Goal: Task Accomplishment & Management: Manage account settings

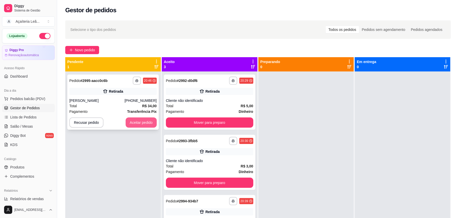
click at [139, 121] on button "Aceitar pedido" at bounding box center [141, 122] width 31 height 10
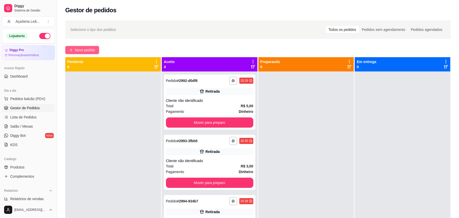
click at [86, 48] on span "Novo pedido" at bounding box center [85, 50] width 20 height 6
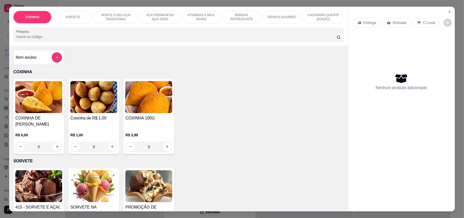
click at [109, 111] on img at bounding box center [93, 97] width 47 height 32
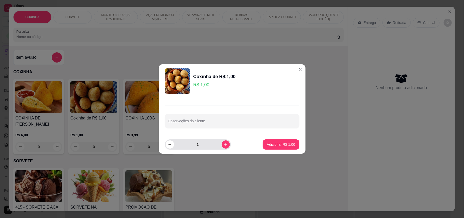
click at [203, 146] on input "1" at bounding box center [198, 144] width 48 height 10
type input "15"
click at [262, 141] on button "Adicionar R$ 15,00" at bounding box center [280, 144] width 37 height 10
type input "15"
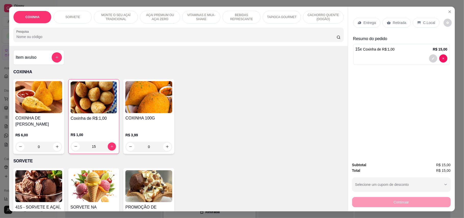
click at [400, 22] on p "Retirada" at bounding box center [400, 22] width 14 height 5
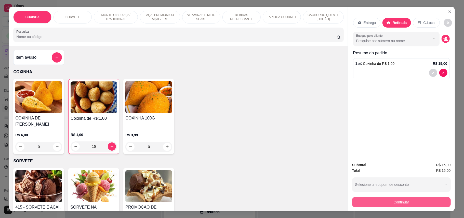
click at [417, 204] on button "Continuar" at bounding box center [401, 202] width 99 height 10
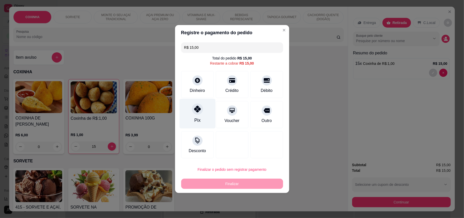
click at [196, 110] on icon at bounding box center [197, 109] width 7 height 7
type input "R$ 0,00"
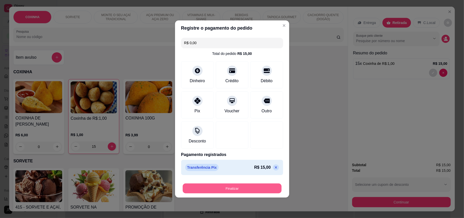
click at [235, 187] on button "Finalizar" at bounding box center [232, 188] width 99 height 10
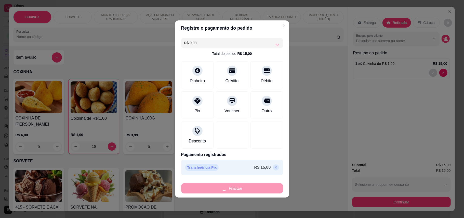
type input "0"
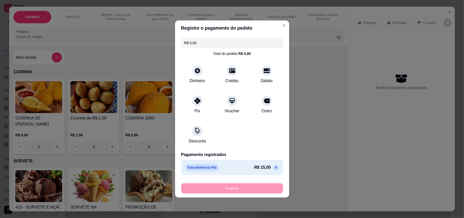
type input "-R$ 15,00"
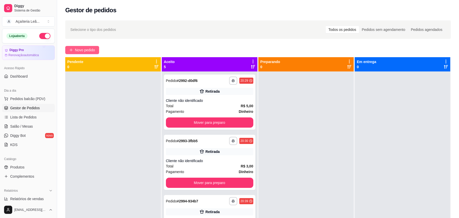
click at [77, 48] on span "Novo pedido" at bounding box center [85, 50] width 20 height 6
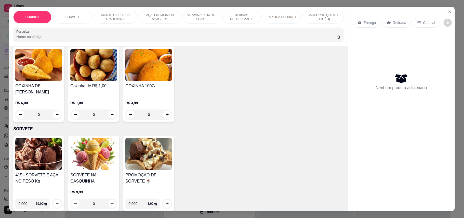
scroll to position [34, 0]
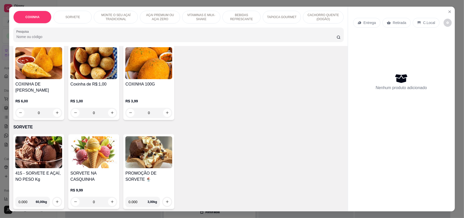
click at [87, 93] on div "R$ 1,00 0" at bounding box center [93, 105] width 47 height 24
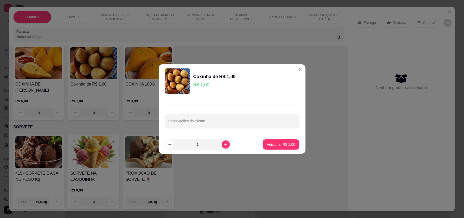
click at [202, 143] on input "1" at bounding box center [198, 144] width 48 height 10
type input "15"
click at [292, 143] on button "Adicionar R$ 15,00" at bounding box center [280, 144] width 37 height 10
type input "15"
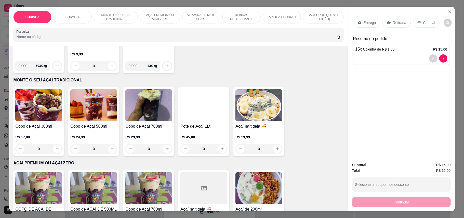
scroll to position [238, 0]
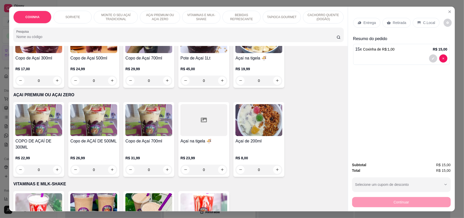
click at [231, 17] on p "BEBIDAS REFRESCANTE" at bounding box center [242, 17] width 30 height 8
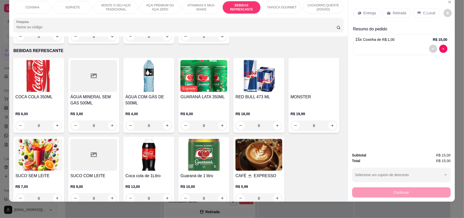
scroll to position [484, 0]
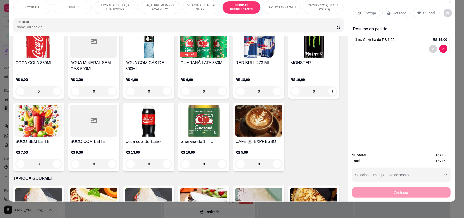
click at [172, 138] on h4 "Coca cola de 1Litro" at bounding box center [148, 141] width 47 height 6
click at [227, 138] on h4 "Guaraná de 1 litro" at bounding box center [203, 141] width 47 height 6
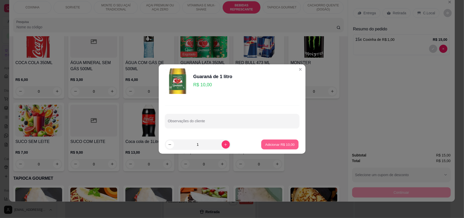
click at [277, 141] on button "Adicionar R$ 10,00" at bounding box center [280, 144] width 37 height 10
type input "1"
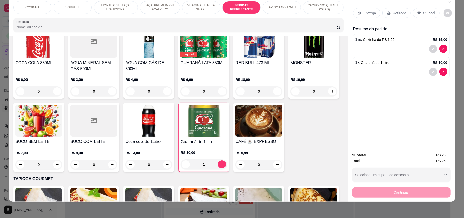
click at [390, 12] on div "Retirada" at bounding box center [397, 13] width 28 height 10
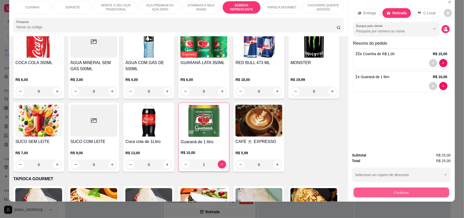
click at [404, 192] on button "Continuar" at bounding box center [402, 192] width 96 height 10
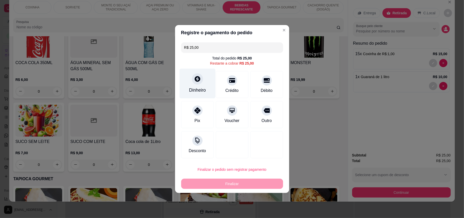
click at [201, 87] on div "Dinheiro" at bounding box center [197, 90] width 17 height 7
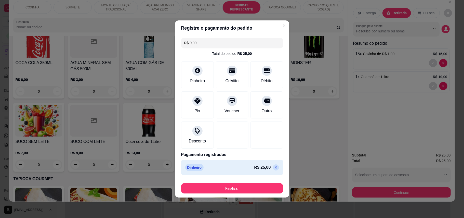
type input "R$ 0,00"
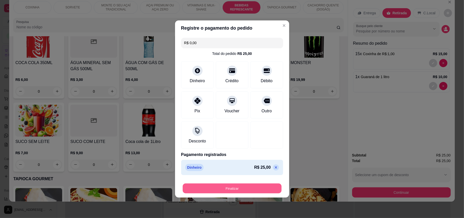
click at [260, 190] on button "Finalizar" at bounding box center [232, 188] width 99 height 10
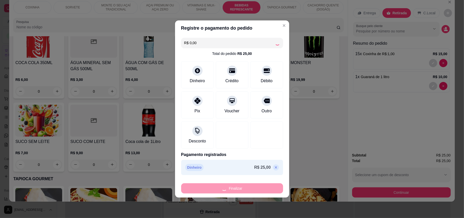
type input "0"
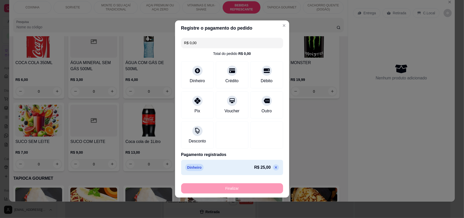
type input "-R$ 25,00"
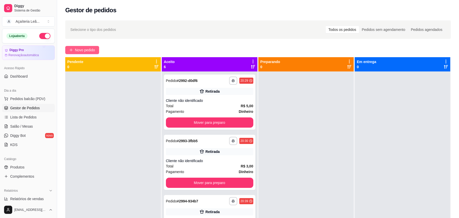
click at [83, 50] on span "Novo pedido" at bounding box center [85, 50] width 20 height 6
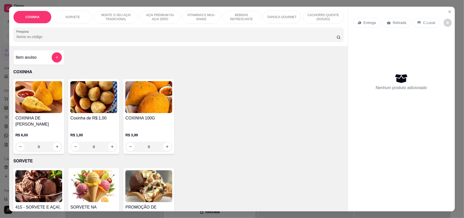
click at [34, 170] on img at bounding box center [38, 186] width 47 height 32
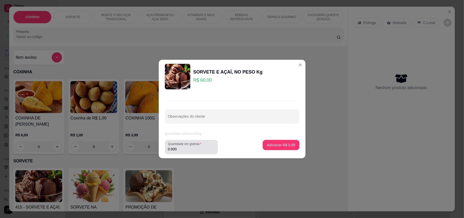
click at [183, 148] on input "0.000" at bounding box center [191, 148] width 47 height 5
type input "0.099"
click at [285, 149] on button "Adicionar R$ 5,94" at bounding box center [281, 145] width 36 height 10
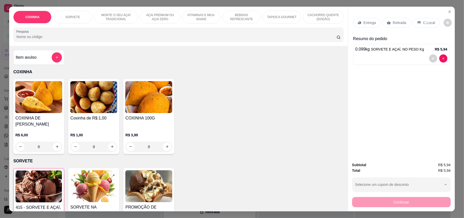
click at [400, 21] on p "Retirada" at bounding box center [400, 22] width 14 height 5
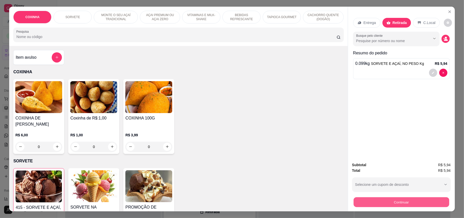
click at [374, 201] on button "Continuar" at bounding box center [402, 202] width 96 height 10
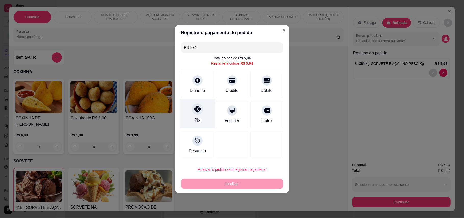
click at [192, 112] on div at bounding box center [197, 108] width 11 height 11
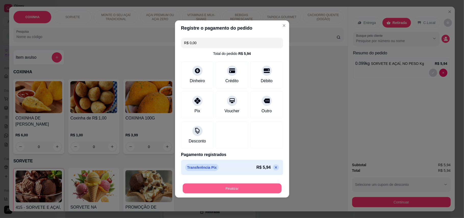
click at [224, 187] on button "Finalizar" at bounding box center [232, 188] width 99 height 10
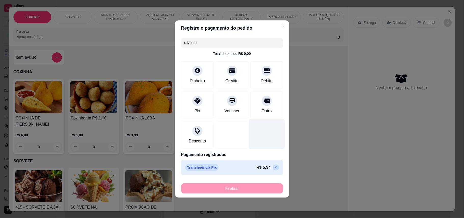
type input "-R$ 5,94"
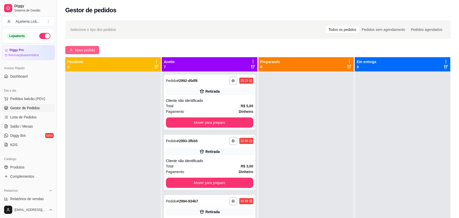
click at [76, 47] on span "Novo pedido" at bounding box center [85, 50] width 20 height 6
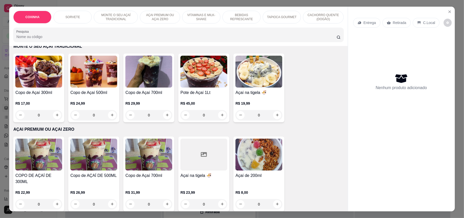
scroll to position [204, 0]
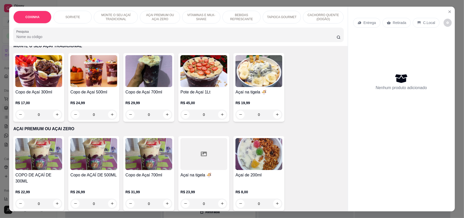
click at [249, 156] on img at bounding box center [259, 154] width 47 height 32
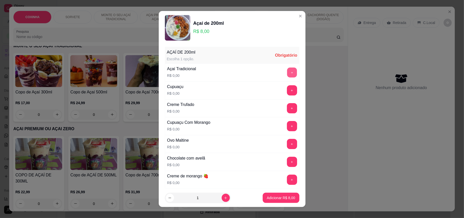
click at [287, 73] on button "+" at bounding box center [292, 72] width 10 height 10
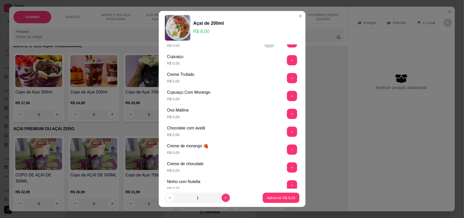
scroll to position [68, 0]
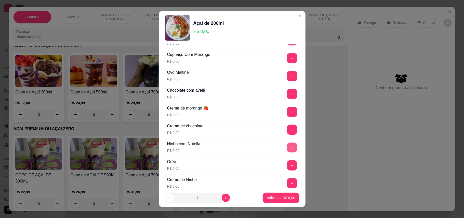
click at [287, 149] on button "+" at bounding box center [292, 147] width 10 height 10
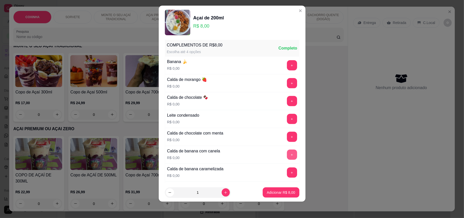
scroll to position [217, 0]
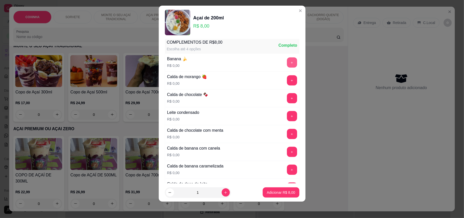
click at [287, 63] on button "+" at bounding box center [292, 62] width 10 height 10
click at [287, 85] on button "+" at bounding box center [292, 80] width 10 height 10
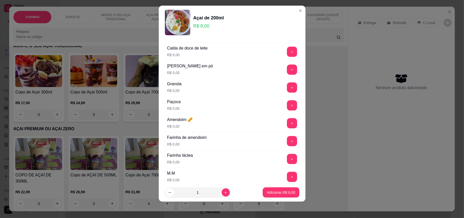
scroll to position [353, 0]
click at [287, 74] on button "+" at bounding box center [292, 69] width 10 height 10
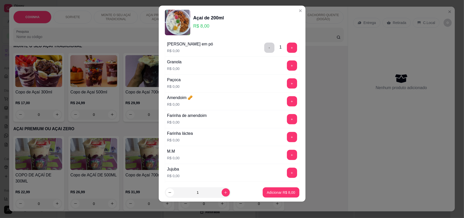
scroll to position [387, 0]
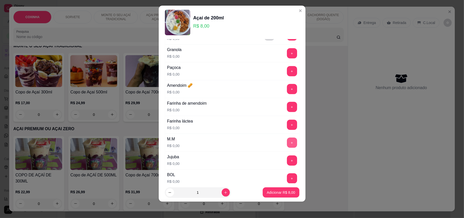
click at [287, 146] on button "+" at bounding box center [292, 142] width 10 height 10
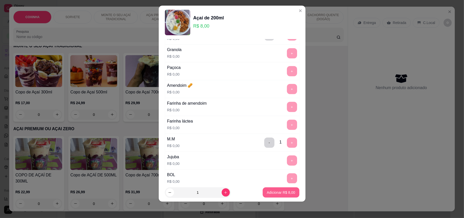
click at [279, 190] on p "Adicionar R$ 8,00" at bounding box center [281, 192] width 28 height 5
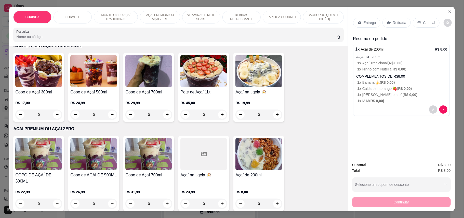
click at [399, 20] on p "Retirada" at bounding box center [400, 22] width 14 height 5
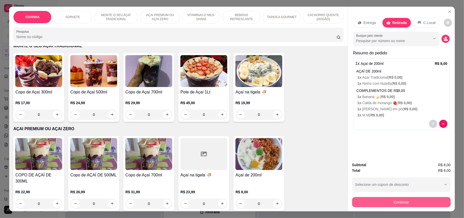
click at [400, 200] on button "Continuar" at bounding box center [401, 202] width 99 height 10
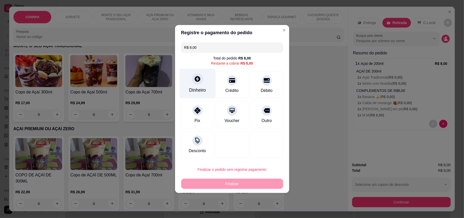
click at [194, 90] on div "Dinheiro" at bounding box center [197, 90] width 17 height 7
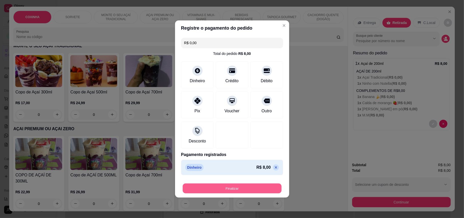
click at [260, 185] on button "Finalizar" at bounding box center [232, 188] width 99 height 10
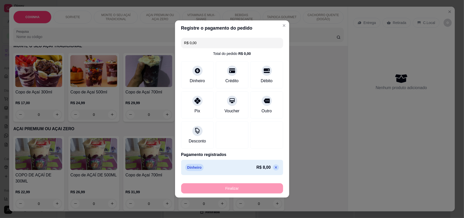
type input "-R$ 8,00"
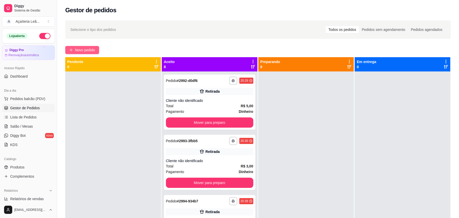
click at [85, 52] on span "Novo pedido" at bounding box center [85, 50] width 20 height 6
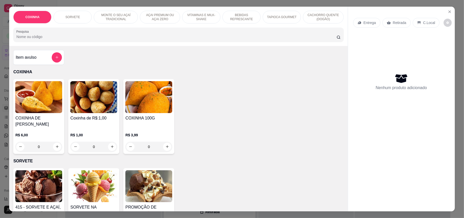
click at [89, 127] on div "R$ 1,00 0" at bounding box center [93, 139] width 47 height 24
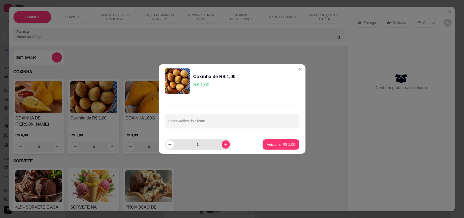
click at [208, 143] on input "1" at bounding box center [198, 144] width 48 height 10
type input "5"
click at [267, 142] on p "Adicionar R$ 5,00" at bounding box center [281, 144] width 28 height 5
type input "5"
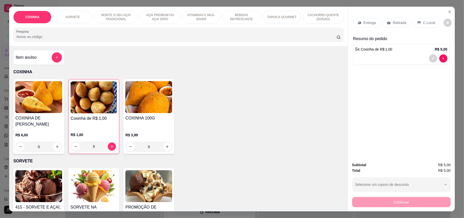
click at [396, 22] on p "Retirada" at bounding box center [400, 22] width 14 height 5
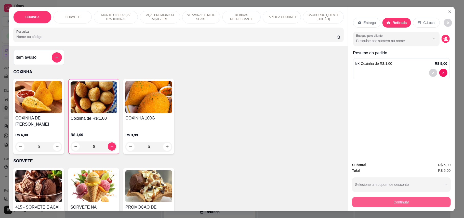
click at [422, 201] on button "Continuar" at bounding box center [401, 202] width 99 height 10
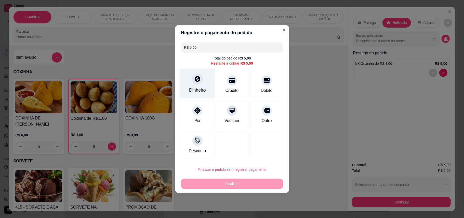
click at [189, 83] on div "Dinheiro" at bounding box center [197, 84] width 36 height 30
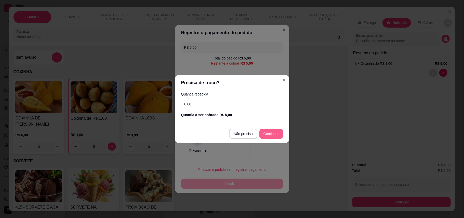
type input "R$ 0,00"
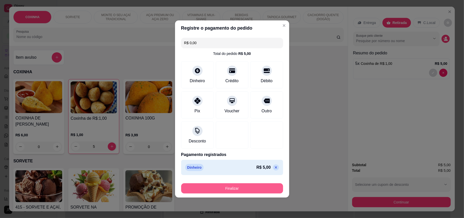
click at [267, 189] on button "Finalizar" at bounding box center [232, 188] width 102 height 10
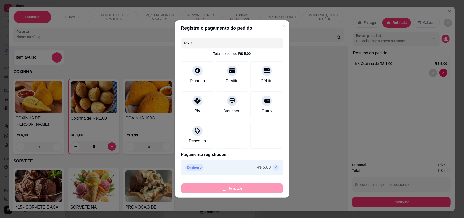
type input "0"
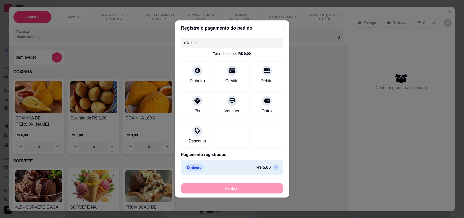
type input "-R$ 5,00"
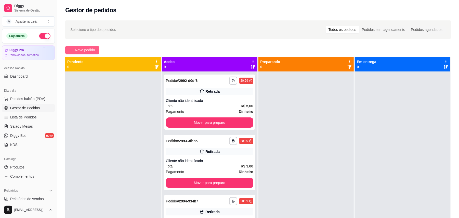
click at [92, 46] on button "Novo pedido" at bounding box center [82, 50] width 34 height 8
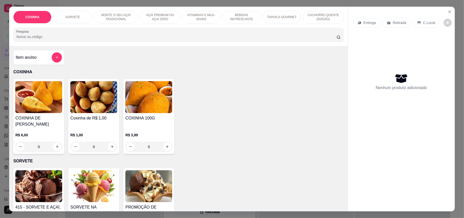
click at [96, 104] on img at bounding box center [93, 97] width 47 height 32
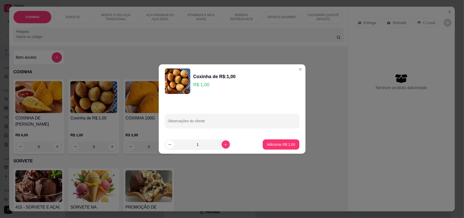
click at [198, 142] on input "1" at bounding box center [198, 144] width 48 height 10
type input "10"
click at [277, 142] on p "Adicionar R$ 10,00" at bounding box center [280, 144] width 30 height 5
type input "10"
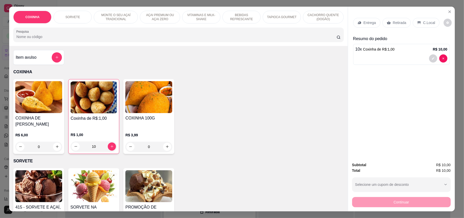
click at [393, 21] on p "Retirada" at bounding box center [400, 22] width 14 height 5
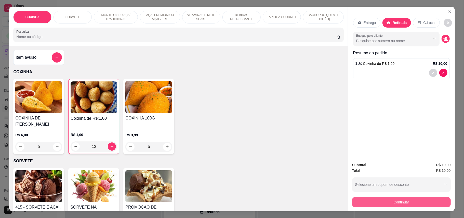
click at [413, 200] on button "Continuar" at bounding box center [401, 202] width 99 height 10
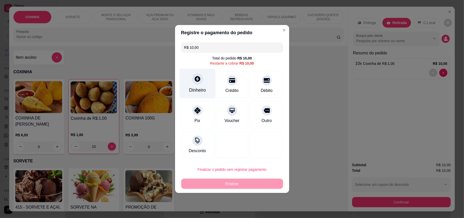
click at [194, 83] on div at bounding box center [197, 78] width 11 height 11
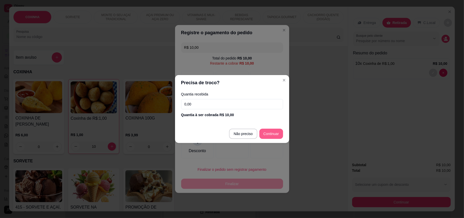
type input "R$ 0,00"
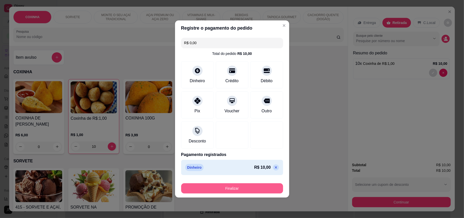
click at [266, 189] on button "Finalizar" at bounding box center [232, 188] width 102 height 10
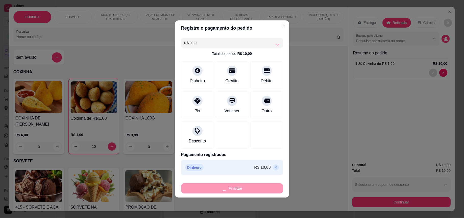
type input "0"
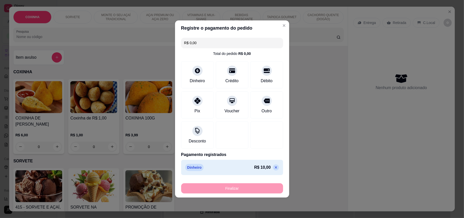
type input "-R$ 10,00"
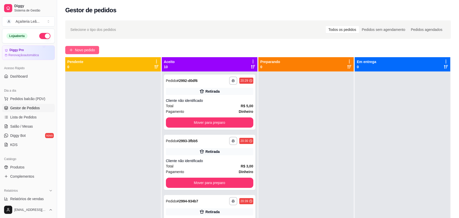
click at [83, 49] on span "Novo pedido" at bounding box center [85, 50] width 20 height 6
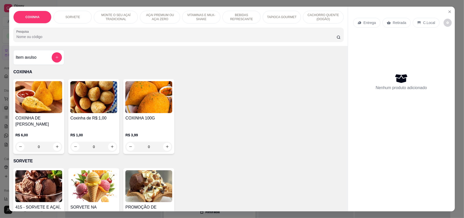
click at [107, 113] on div "Coxinha de R$:1,00 R$ 1,00 0" at bounding box center [93, 116] width 51 height 75
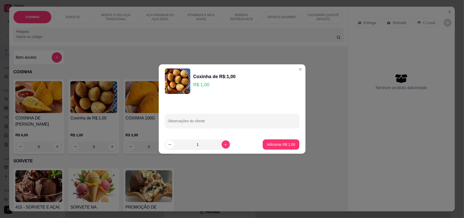
click at [202, 146] on input "1" at bounding box center [198, 144] width 48 height 10
type input "10"
click at [265, 141] on button "Adicionar R$ 10,00" at bounding box center [280, 144] width 38 height 10
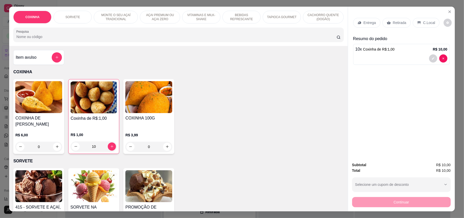
click at [396, 24] on p "Retirada" at bounding box center [400, 22] width 14 height 5
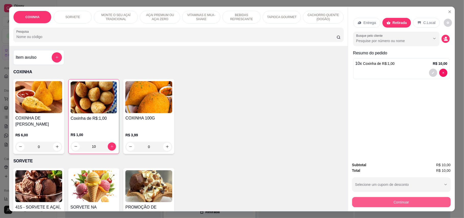
click at [372, 207] on div "Subtotal R$ 10,00 Total R$ 10,00 Selecione um cupom de desconto SEXTOU Selecion…" at bounding box center [401, 184] width 107 height 53
click at [369, 204] on button "Continuar" at bounding box center [401, 202] width 99 height 10
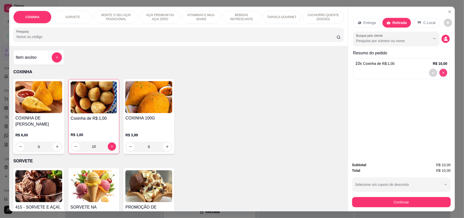
type input "0"
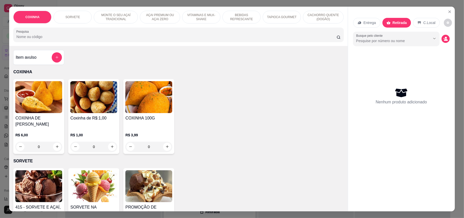
click at [389, 19] on div "Retirada" at bounding box center [397, 23] width 29 height 10
click at [416, 19] on div "C.Local" at bounding box center [426, 23] width 27 height 10
click at [405, 21] on div "Retirada" at bounding box center [397, 23] width 28 height 10
click at [111, 95] on img at bounding box center [93, 97] width 47 height 32
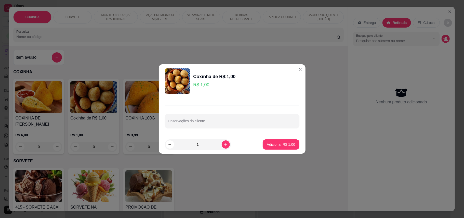
click at [205, 147] on input "1" at bounding box center [198, 144] width 48 height 10
type input "10"
click at [273, 143] on p "Adicionar R$ 10,00" at bounding box center [280, 144] width 30 height 5
type input "10"
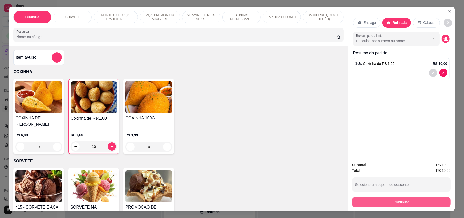
click at [415, 204] on button "Continuar" at bounding box center [401, 202] width 99 height 10
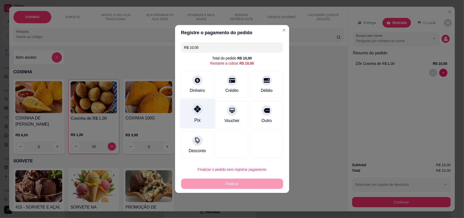
click at [195, 113] on div at bounding box center [197, 108] width 11 height 11
type input "R$ 0,00"
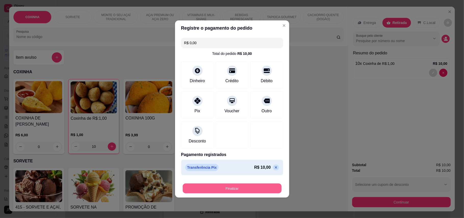
click at [249, 189] on button "Finalizar" at bounding box center [232, 188] width 99 height 10
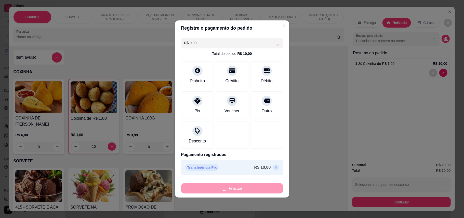
type input "0"
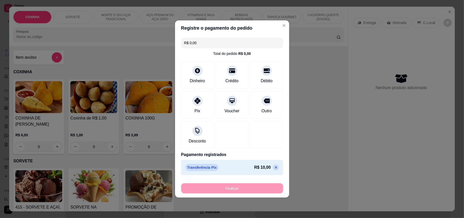
type input "-R$ 10,00"
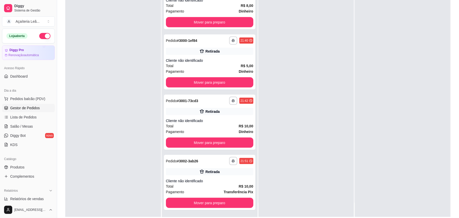
scroll to position [78, 0]
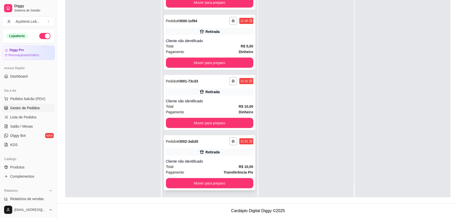
click at [231, 155] on div "Retirada" at bounding box center [209, 151] width 87 height 7
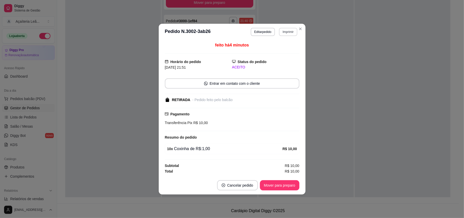
click at [281, 30] on button "Imprimir" at bounding box center [288, 32] width 18 height 8
click at [275, 47] on button "IMPRESSORA" at bounding box center [279, 49] width 37 height 8
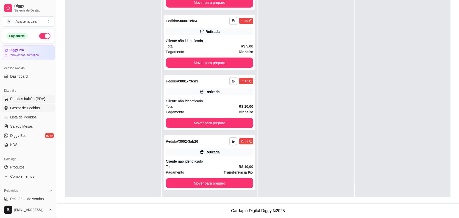
click at [33, 101] on span "Pedidos balcão (PDV)" at bounding box center [27, 98] width 35 height 5
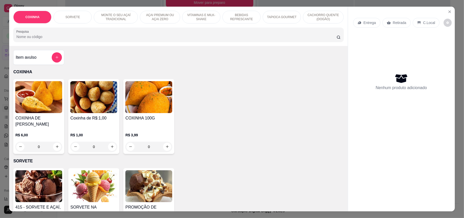
click at [96, 104] on img at bounding box center [93, 97] width 47 height 32
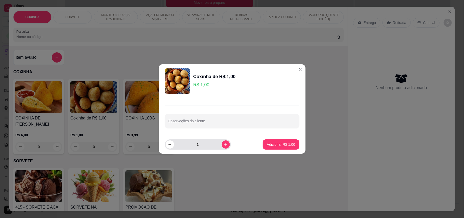
click at [198, 147] on input "1" at bounding box center [198, 144] width 48 height 10
type input "20"
click at [261, 143] on button "Adicionar R$ 20,00" at bounding box center [280, 144] width 38 height 10
type input "20"
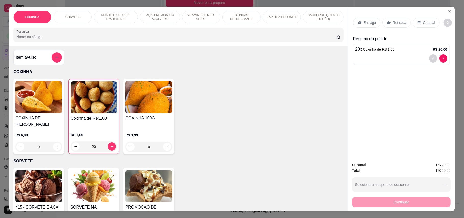
click at [389, 26] on div "Retirada" at bounding box center [397, 23] width 28 height 10
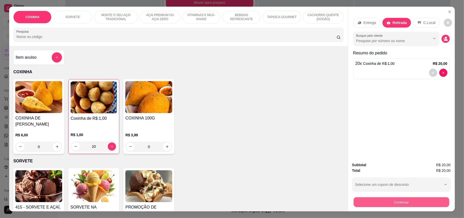
click at [393, 200] on button "Continuar" at bounding box center [402, 202] width 96 height 10
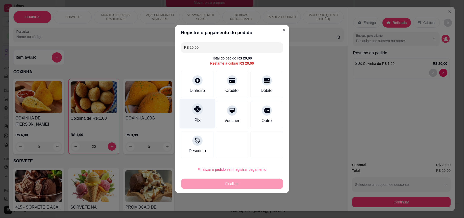
click at [196, 117] on div "Pix" at bounding box center [197, 120] width 6 height 7
type input "R$ 0,00"
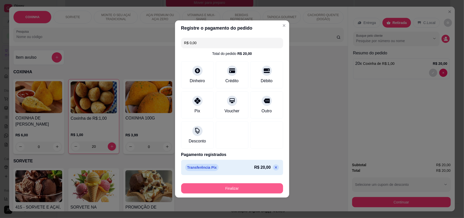
click at [263, 187] on button "Finalizar" at bounding box center [232, 188] width 102 height 10
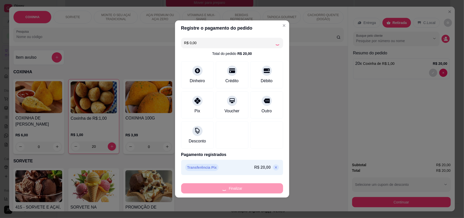
type input "0"
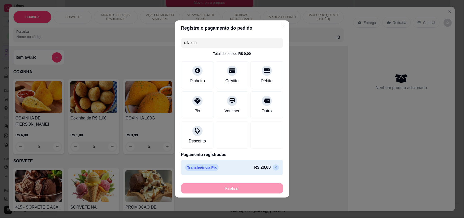
type input "-R$ 20,00"
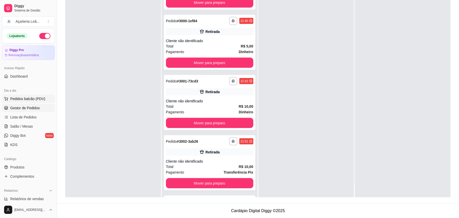
click at [20, 98] on span "Pedidos balcão (PDV)" at bounding box center [27, 98] width 35 height 5
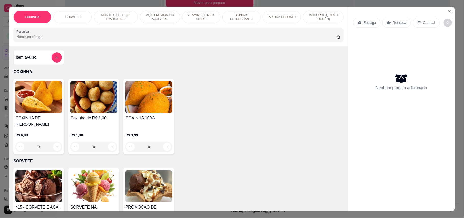
click at [84, 105] on img at bounding box center [93, 97] width 47 height 32
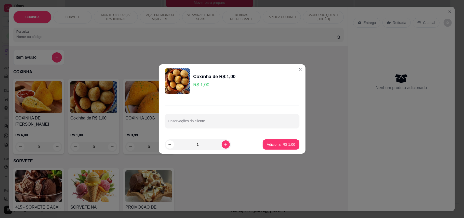
click at [206, 147] on input "1" at bounding box center [198, 144] width 48 height 10
type input "10"
click at [269, 145] on p "Adicionar R$ 10,00" at bounding box center [280, 144] width 30 height 5
type input "10"
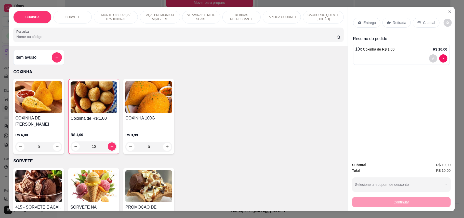
click at [393, 20] on p "Retirada" at bounding box center [400, 22] width 14 height 5
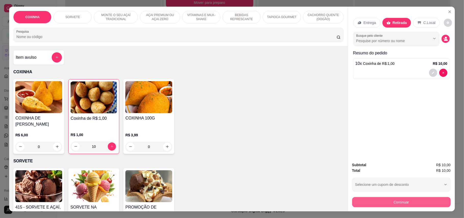
click at [390, 199] on button "Continuar" at bounding box center [401, 202] width 99 height 10
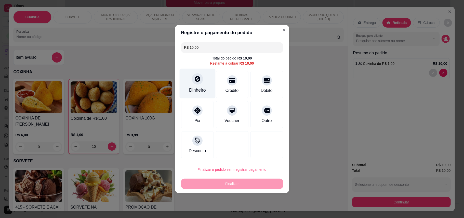
click at [203, 79] on div "Dinheiro" at bounding box center [197, 84] width 36 height 30
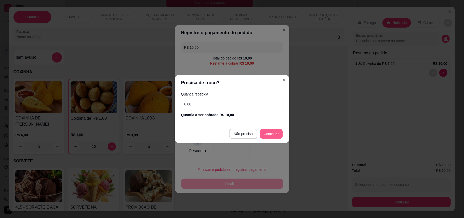
type input "R$ 0,00"
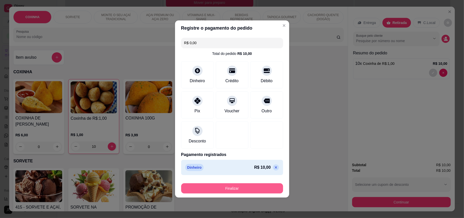
click at [263, 185] on button "Finalizar" at bounding box center [232, 188] width 102 height 10
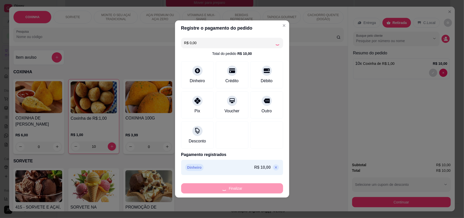
type input "0"
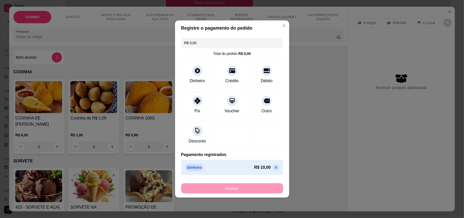
type input "-R$ 10,00"
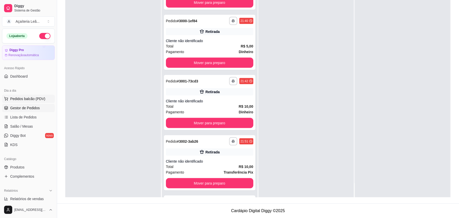
click at [24, 97] on span "Pedidos balcão (PDV)" at bounding box center [27, 98] width 35 height 5
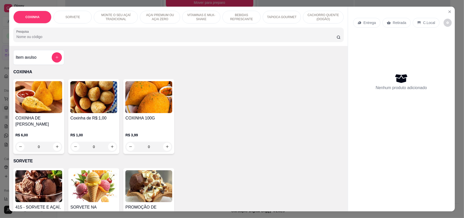
click at [74, 117] on h4 "Coxinha de R$:1,00" at bounding box center [93, 118] width 47 height 6
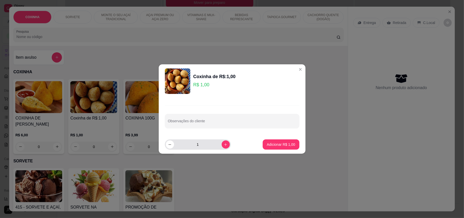
click at [204, 145] on input "1" at bounding box center [198, 144] width 48 height 10
type input "5"
click at [281, 147] on p "Adicionar R$ 5,00" at bounding box center [281, 144] width 28 height 5
type input "5"
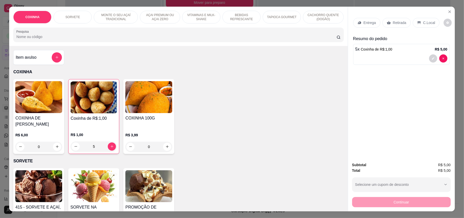
click at [394, 25] on div "Retirada" at bounding box center [397, 23] width 28 height 10
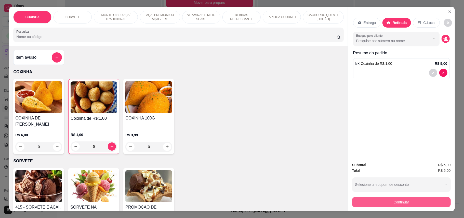
click at [411, 198] on button "Continuar" at bounding box center [401, 202] width 99 height 10
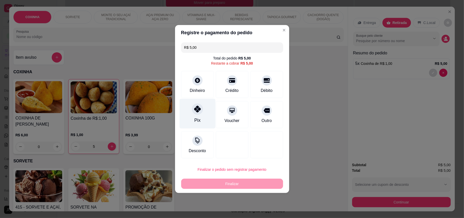
click at [192, 108] on div at bounding box center [197, 108] width 11 height 11
type input "R$ 0,00"
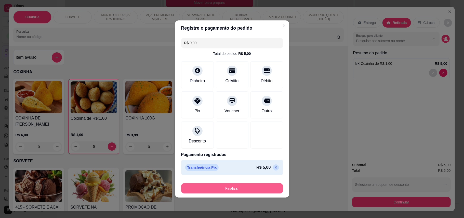
click at [267, 192] on button "Finalizar" at bounding box center [232, 188] width 102 height 10
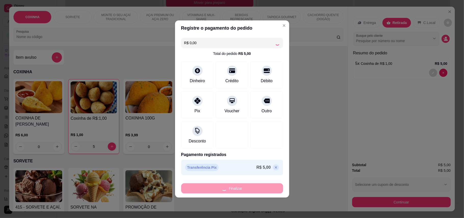
type input "0"
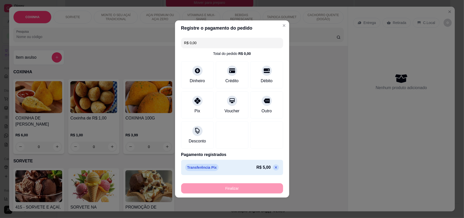
type input "-R$ 5,00"
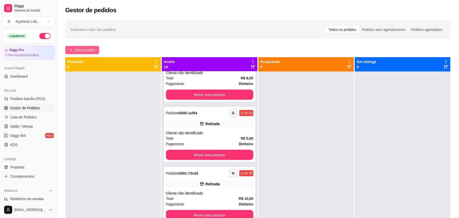
click at [88, 47] on span "Novo pedido" at bounding box center [85, 50] width 20 height 6
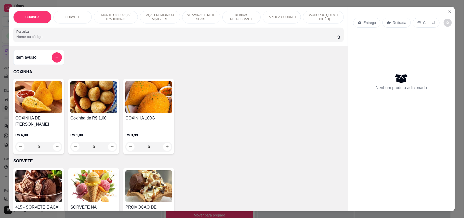
click at [81, 95] on img at bounding box center [93, 97] width 47 height 32
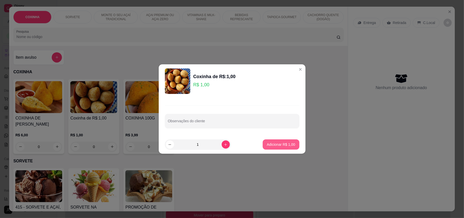
click at [271, 144] on p "Adicionar R$ 1,00" at bounding box center [281, 144] width 28 height 5
type input "1"
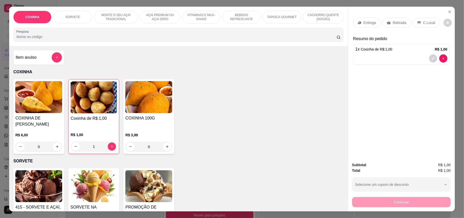
click at [418, 24] on div "C.Local" at bounding box center [426, 23] width 27 height 10
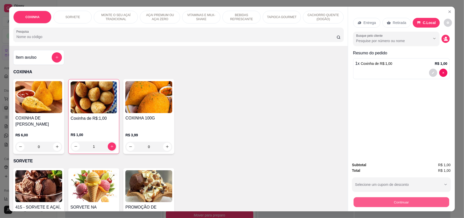
click at [390, 202] on button "Continuar" at bounding box center [402, 202] width 96 height 10
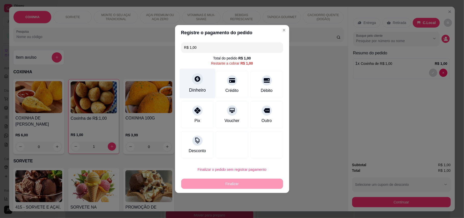
click at [191, 88] on div "Dinheiro" at bounding box center [197, 90] width 17 height 7
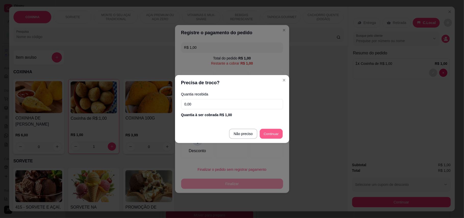
type input "R$ 0,00"
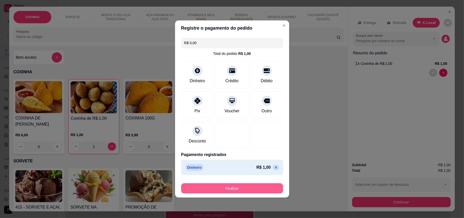
click at [255, 188] on button "Finalizar" at bounding box center [232, 188] width 102 height 10
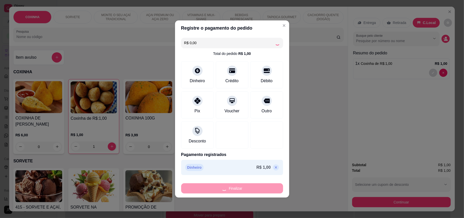
type input "0"
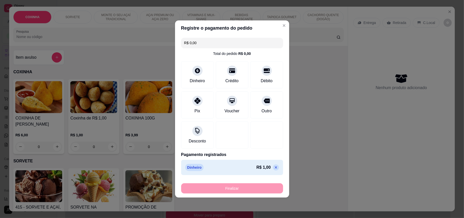
type input "-R$ 1,00"
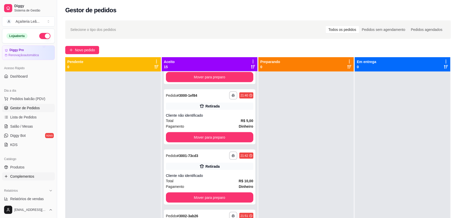
scroll to position [483, 0]
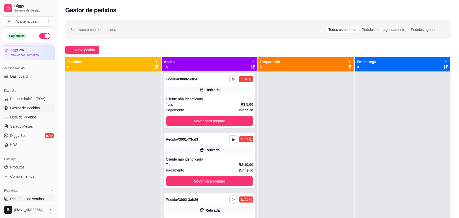
click at [34, 197] on span "Relatórios de vendas" at bounding box center [27, 198] width 34 height 5
select select "ALL"
select select "0"
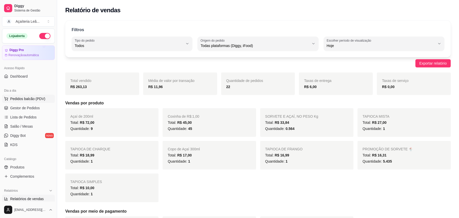
click at [23, 98] on span "Pedidos balcão (PDV)" at bounding box center [27, 98] width 35 height 5
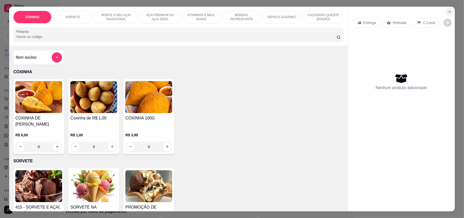
click at [448, 8] on button "Close" at bounding box center [450, 12] width 8 height 8
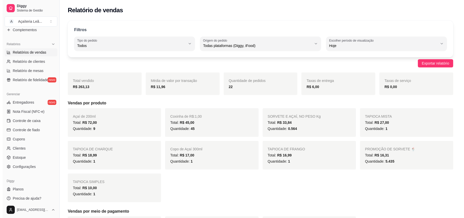
scroll to position [149, 0]
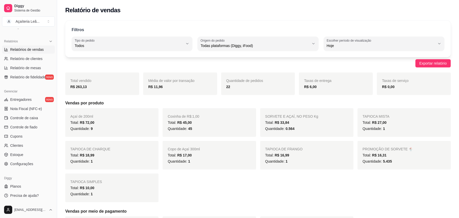
click at [37, 52] on link "Relatórios de vendas" at bounding box center [28, 49] width 53 height 8
click at [39, 57] on span "Relatório de clientes" at bounding box center [26, 58] width 32 height 5
select select "30"
select select "HIGHEST_TOTAL_SPENT_WITH_ORDERS"
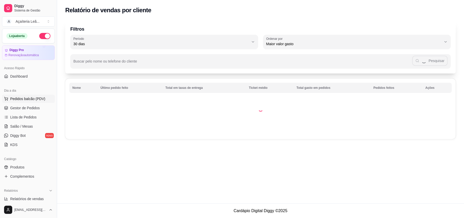
click at [39, 100] on span "Pedidos balcão (PDV)" at bounding box center [27, 98] width 35 height 5
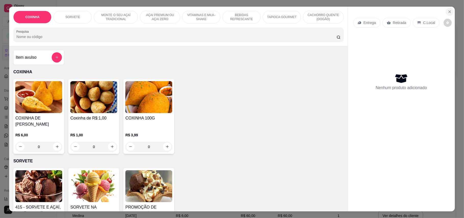
click at [448, 11] on icon "Close" at bounding box center [450, 12] width 4 height 4
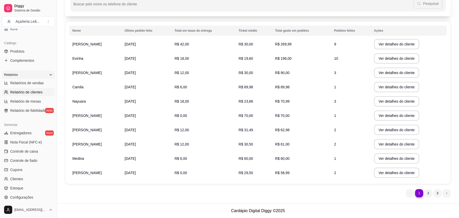
scroll to position [149, 0]
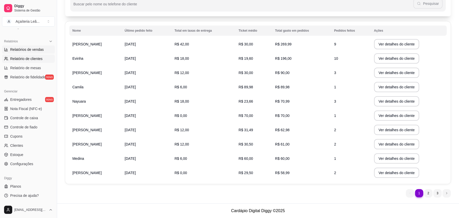
click at [33, 47] on span "Relatórios de vendas" at bounding box center [27, 49] width 34 height 5
select select "ALL"
select select "0"
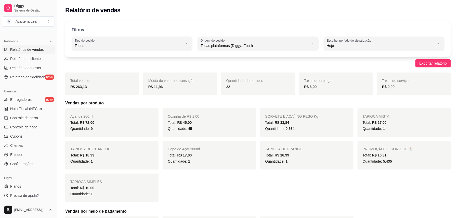
click at [195, 118] on span "Coxinha de R$:1,00" at bounding box center [184, 116] width 32 height 4
click at [193, 122] on div "Total: R$ 45,00" at bounding box center [209, 122] width 83 height 6
click at [191, 124] on span "R$ 45,00" at bounding box center [184, 122] width 15 height 4
click at [192, 128] on span "45" at bounding box center [190, 128] width 4 height 4
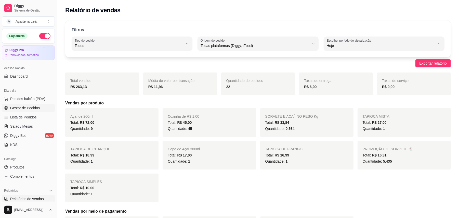
click at [45, 104] on link "Gestor de Pedidos" at bounding box center [28, 108] width 53 height 8
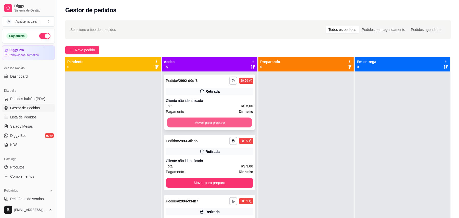
click at [211, 125] on button "Mover para preparo" at bounding box center [209, 123] width 85 height 10
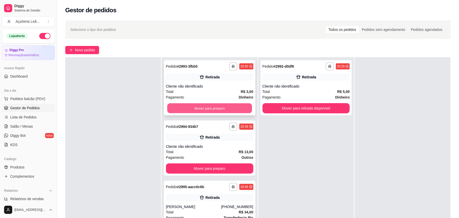
click at [226, 107] on button "Mover para preparo" at bounding box center [209, 108] width 85 height 10
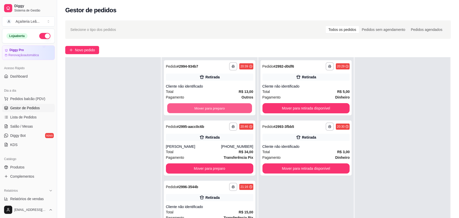
click at [226, 107] on button "Mover para preparo" at bounding box center [209, 108] width 85 height 10
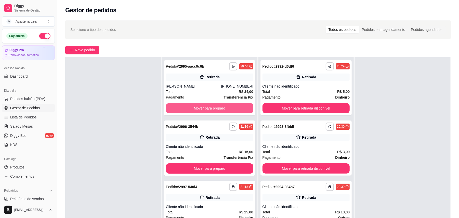
click at [226, 107] on button "Mover para preparo" at bounding box center [209, 108] width 87 height 10
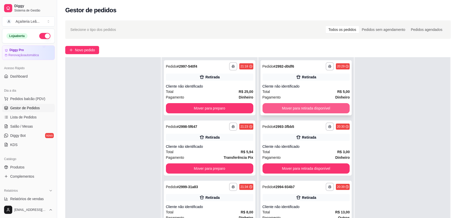
click at [280, 104] on button "Mover para retirada disponível" at bounding box center [306, 108] width 87 height 10
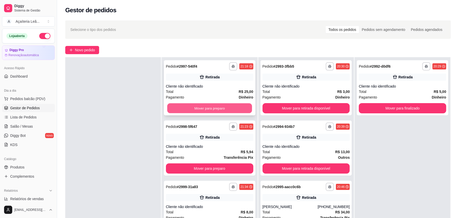
click at [226, 107] on button "Mover para preparo" at bounding box center [209, 108] width 85 height 10
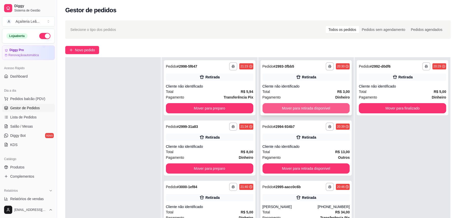
click at [274, 108] on button "Mover para retirada disponível" at bounding box center [306, 108] width 87 height 10
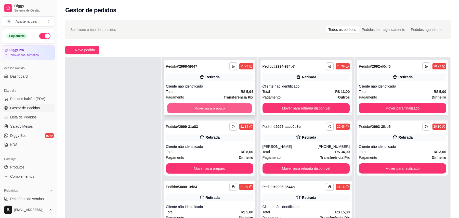
click at [231, 107] on button "Mover para preparo" at bounding box center [209, 108] width 85 height 10
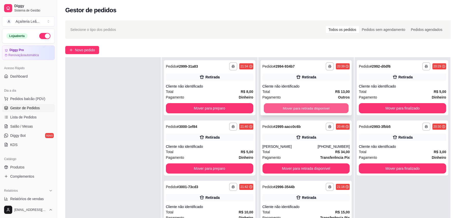
click at [270, 106] on button "Mover para retirada disponível" at bounding box center [306, 108] width 85 height 10
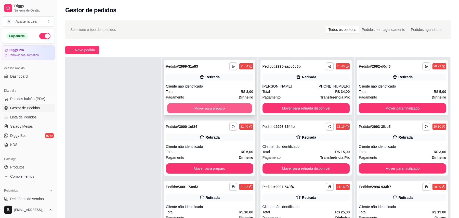
click at [228, 106] on button "Mover para preparo" at bounding box center [209, 108] width 85 height 10
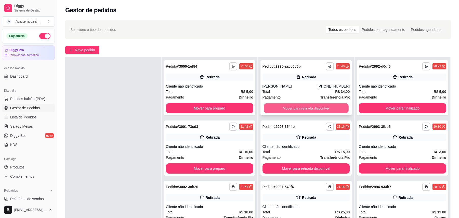
click at [272, 106] on button "Mover para retirada disponível" at bounding box center [306, 108] width 85 height 10
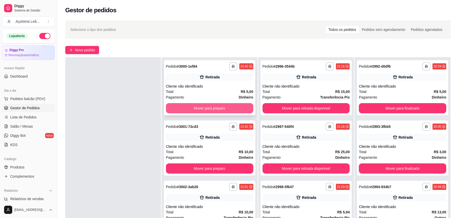
click at [224, 107] on button "Mover para preparo" at bounding box center [209, 108] width 87 height 10
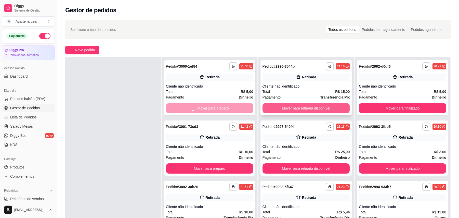
click at [272, 107] on button "Mover para retirada disponível" at bounding box center [306, 108] width 87 height 10
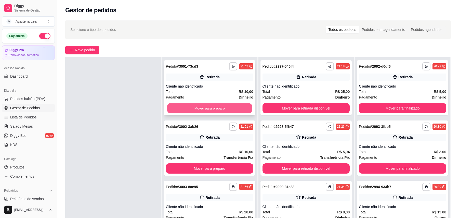
click at [229, 104] on button "Mover para preparo" at bounding box center [209, 108] width 85 height 10
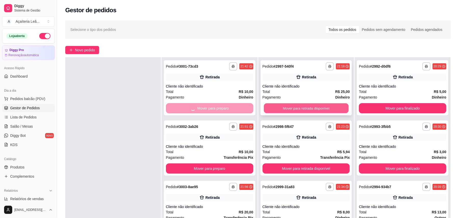
click at [277, 108] on button "Mover para retirada disponível" at bounding box center [306, 108] width 85 height 10
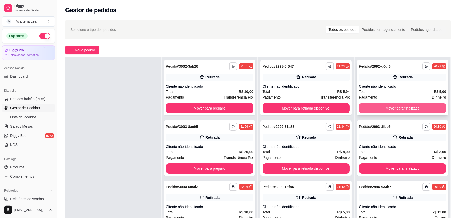
click at [369, 106] on button "Mover para finalizado" at bounding box center [402, 108] width 87 height 10
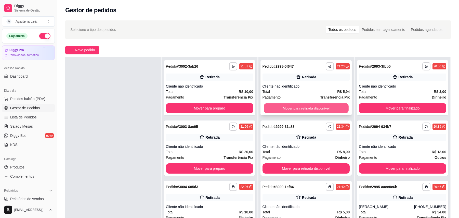
click at [288, 106] on button "Mover para retirada disponível" at bounding box center [306, 108] width 85 height 10
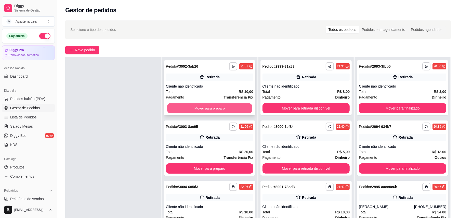
click at [221, 105] on button "Mover para preparo" at bounding box center [209, 108] width 85 height 10
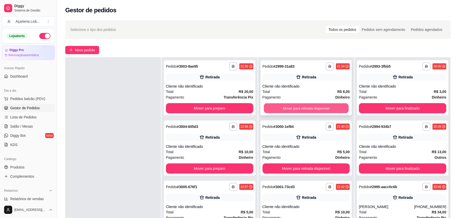
click at [271, 108] on button "Mover para retirada disponível" at bounding box center [306, 108] width 85 height 10
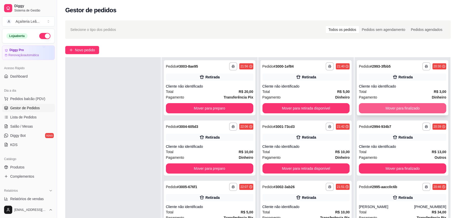
click at [372, 109] on button "Mover para finalizado" at bounding box center [402, 108] width 87 height 10
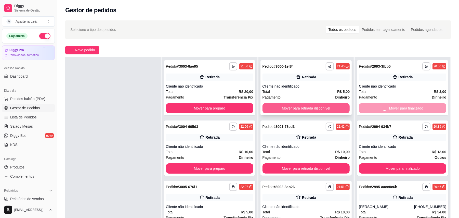
click at [311, 107] on button "Mover para retirada disponível" at bounding box center [306, 108] width 87 height 10
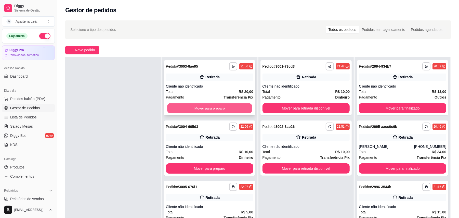
click at [232, 106] on button "Mover para preparo" at bounding box center [209, 108] width 85 height 10
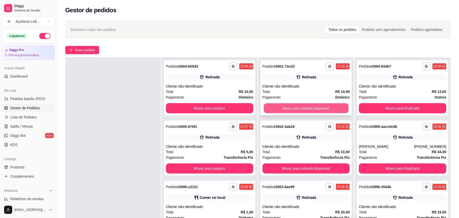
click at [280, 106] on button "Mover para retirada disponível" at bounding box center [306, 108] width 85 height 10
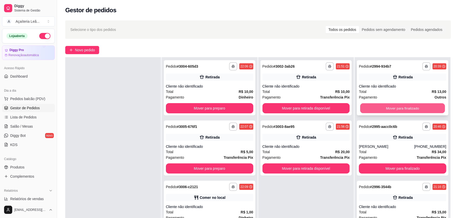
click at [370, 107] on button "Mover para finalizado" at bounding box center [402, 108] width 85 height 10
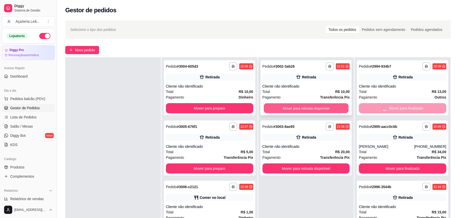
click at [318, 108] on button "Mover para retirada disponível" at bounding box center [306, 108] width 85 height 10
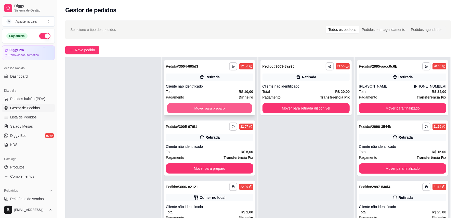
click at [234, 105] on button "Mover para preparo" at bounding box center [209, 108] width 85 height 10
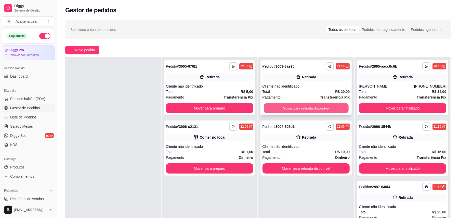
click at [272, 107] on button "Mover para retirada disponível" at bounding box center [306, 108] width 85 height 10
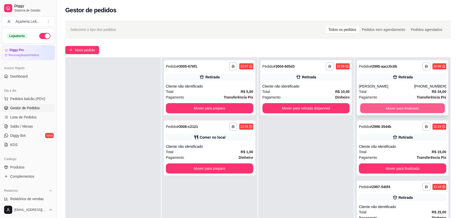
click at [367, 106] on button "Mover para finalizado" at bounding box center [402, 108] width 85 height 10
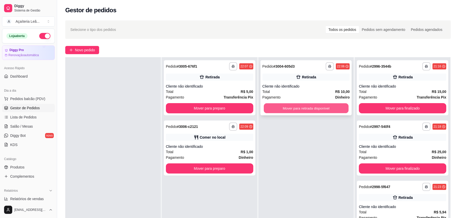
click at [313, 107] on button "Mover para retirada disponível" at bounding box center [306, 108] width 85 height 10
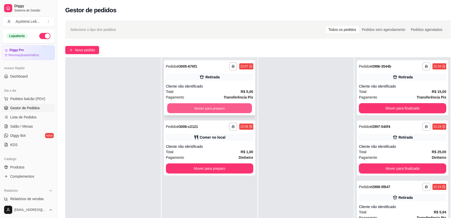
click at [232, 106] on button "Mover para preparo" at bounding box center [209, 108] width 85 height 10
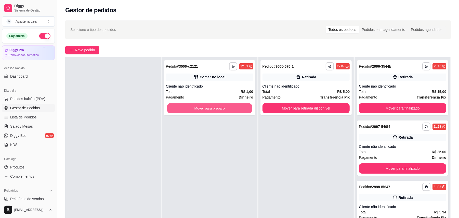
click at [232, 106] on button "Mover para preparo" at bounding box center [209, 108] width 85 height 10
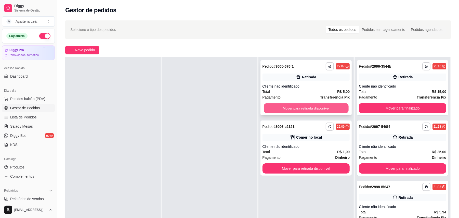
click at [287, 106] on button "Mover para retirada disponível" at bounding box center [306, 108] width 85 height 10
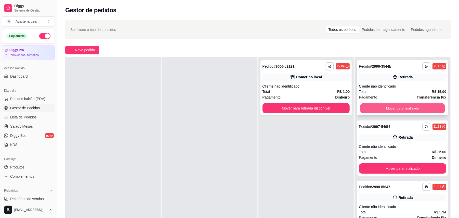
click at [375, 106] on button "Mover para finalizado" at bounding box center [402, 108] width 85 height 10
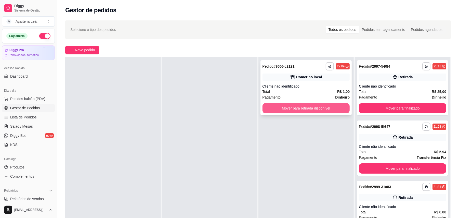
click at [321, 108] on button "Mover para retirada disponível" at bounding box center [306, 108] width 87 height 10
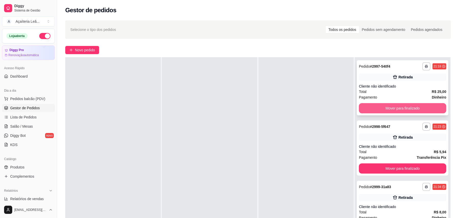
click at [376, 108] on button "Mover para finalizado" at bounding box center [402, 108] width 87 height 10
click at [376, 108] on button "Mover para finalizado" at bounding box center [402, 108] width 85 height 10
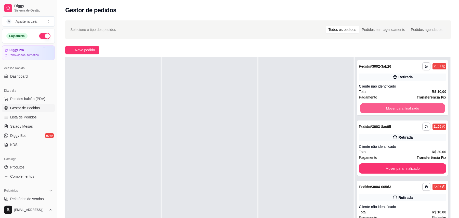
click at [376, 108] on button "Mover para finalizado" at bounding box center [402, 108] width 85 height 10
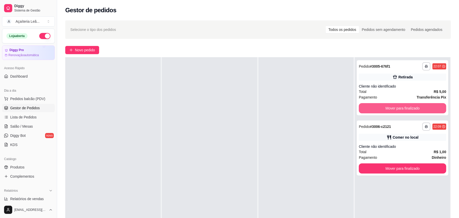
click at [376, 108] on button "Mover para finalizado" at bounding box center [402, 108] width 87 height 10
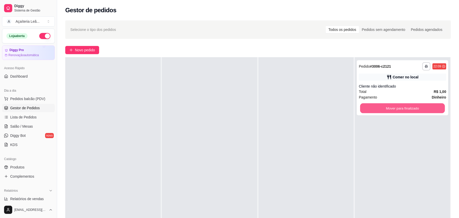
click at [376, 108] on button "Mover para finalizado" at bounding box center [402, 108] width 85 height 10
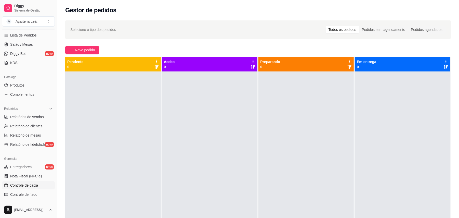
scroll to position [81, 0]
click at [16, 117] on span "Relatórios de vendas" at bounding box center [27, 117] width 34 height 5
select select "ALL"
select select "0"
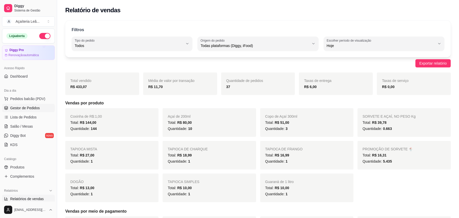
click at [38, 104] on link "Gestor de Pedidos" at bounding box center [28, 108] width 53 height 8
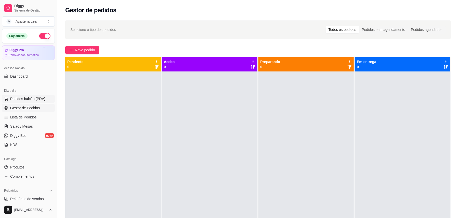
click at [38, 99] on span "Pedidos balcão (PDV)" at bounding box center [27, 98] width 35 height 5
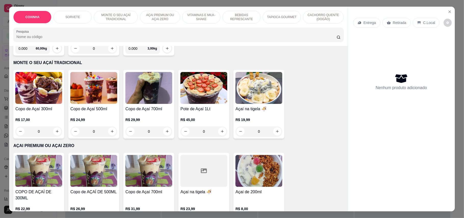
scroll to position [204, 0]
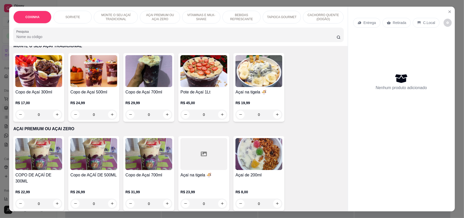
click at [246, 149] on img at bounding box center [259, 154] width 47 height 32
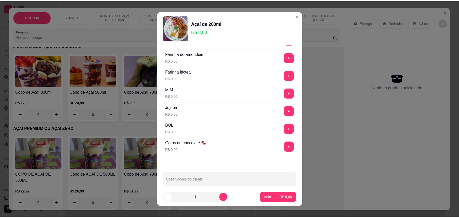
scroll to position [442, 0]
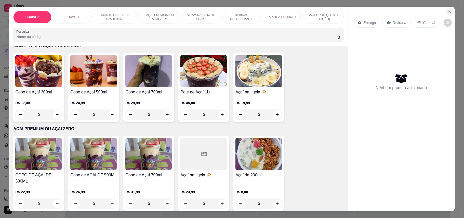
click at [448, 13] on icon "Close" at bounding box center [450, 12] width 4 height 4
